Goal: Task Accomplishment & Management: Manage account settings

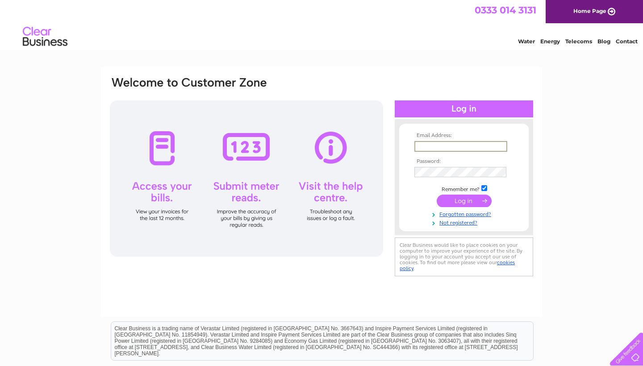
type input "[EMAIL_ADDRESS][DOMAIN_NAME]"
click at [465, 203] on input "submit" at bounding box center [464, 201] width 55 height 13
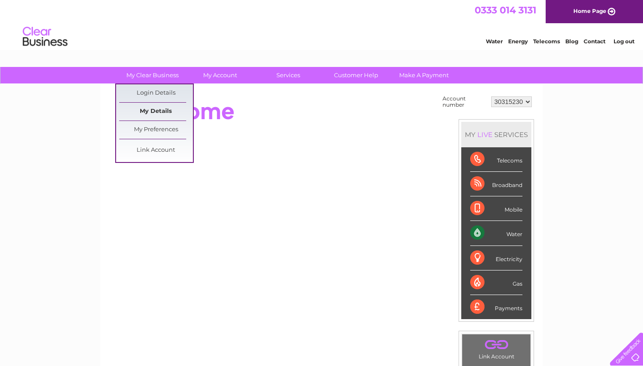
click at [158, 111] on link "My Details" at bounding box center [156, 112] width 74 height 18
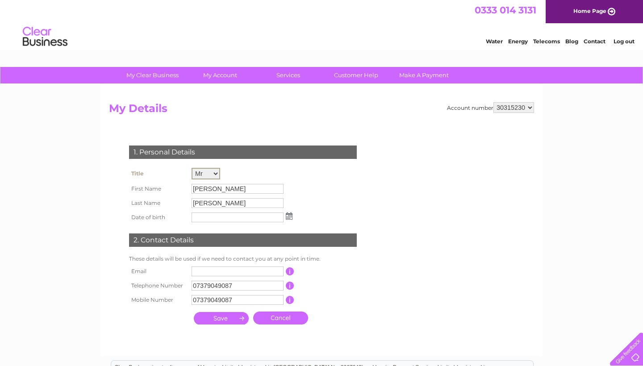
select select "Mrs"
click at [218, 191] on input "[PERSON_NAME]" at bounding box center [238, 189] width 92 height 10
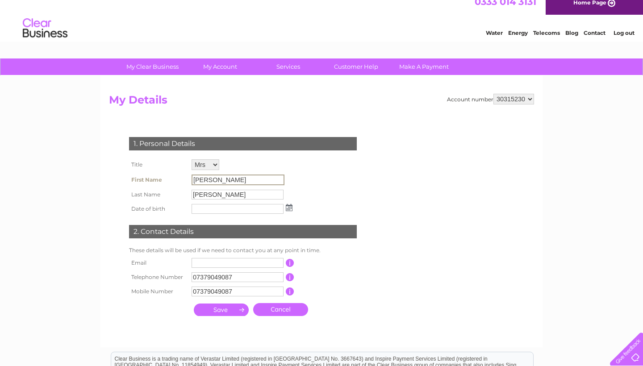
scroll to position [16, 0]
